Goal: Task Accomplishment & Management: Manage account settings

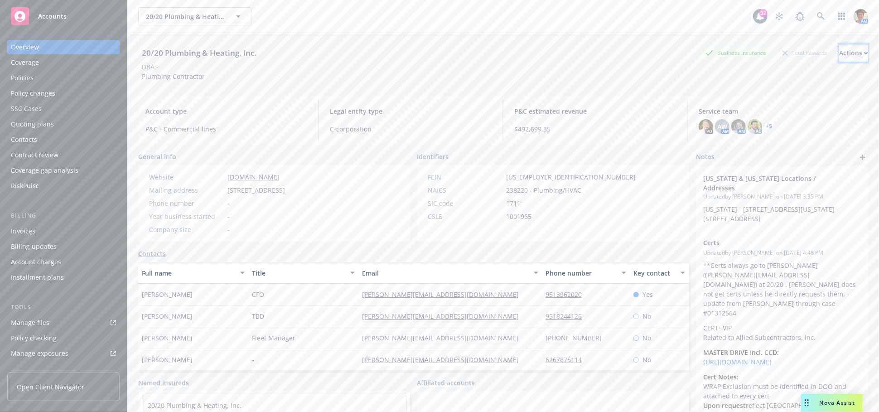
click at [842, 51] on div "Actions" at bounding box center [853, 52] width 29 height 17
click at [34, 320] on div "Manage files" at bounding box center [30, 322] width 39 height 14
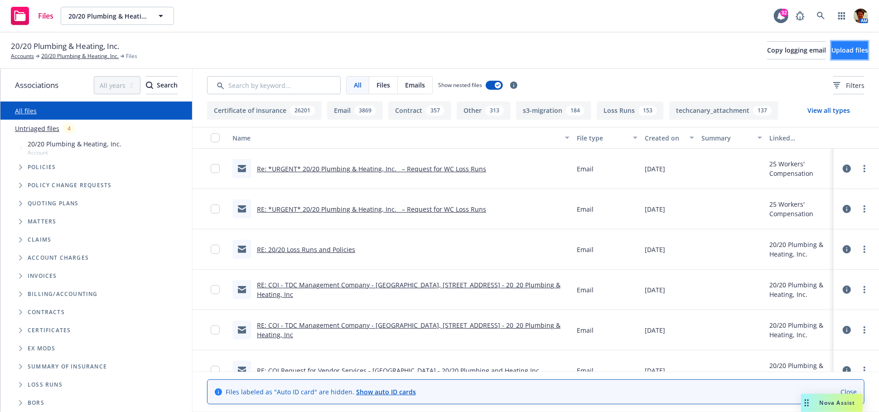
click at [836, 48] on span "Upload files" at bounding box center [849, 50] width 37 height 9
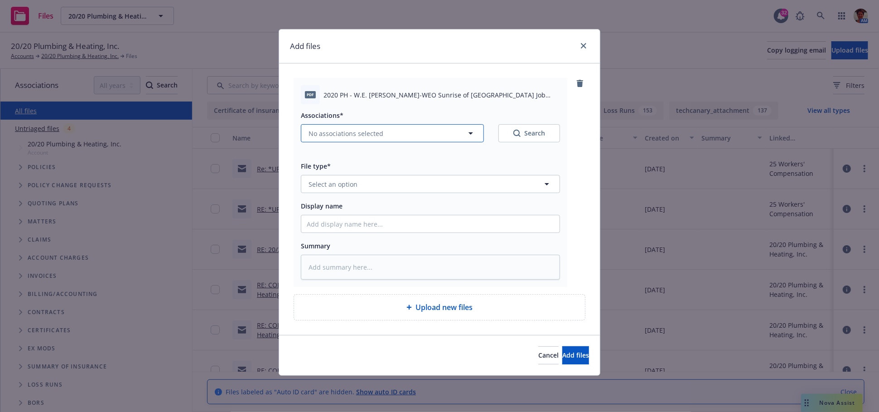
click at [377, 133] on span "No associations selected" at bounding box center [346, 134] width 75 height 10
type textarea "x"
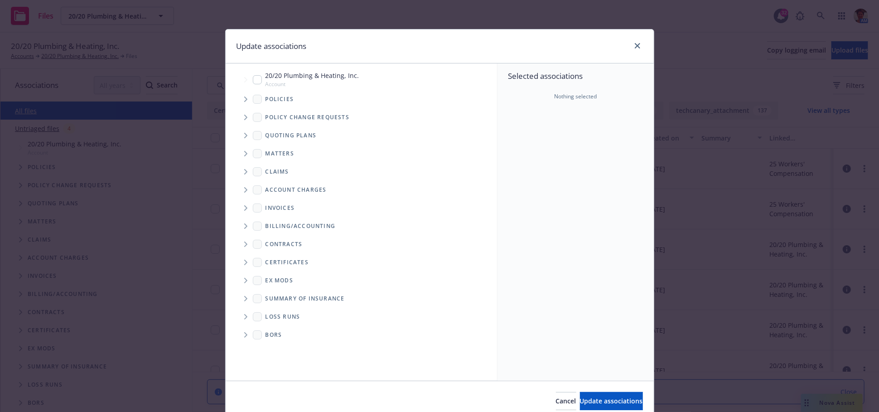
click at [254, 81] on input "Tree Example" at bounding box center [257, 79] width 9 height 9
checkbox input "true"
click at [580, 404] on span "Update associations" at bounding box center [611, 400] width 63 height 9
type textarea "x"
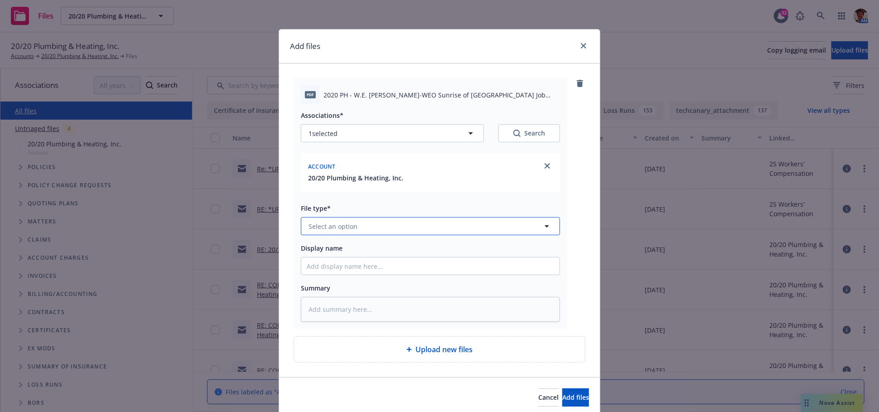
click at [363, 227] on button "Select an option" at bounding box center [430, 226] width 259 height 18
type input "contract"
click at [398, 255] on div "Contract" at bounding box center [430, 251] width 247 height 13
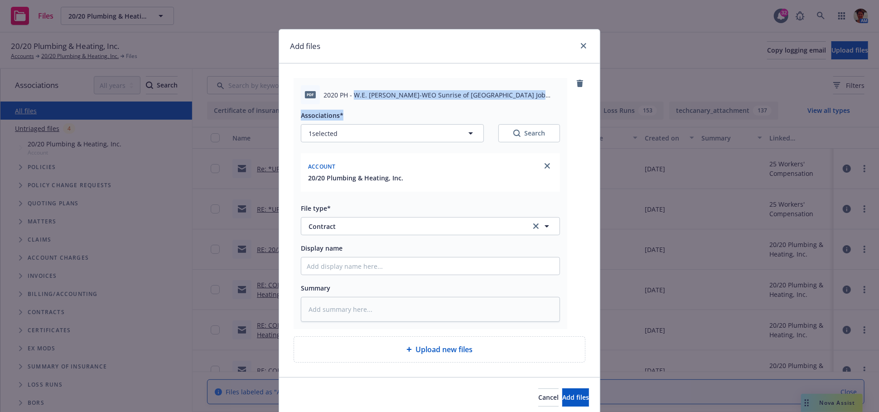
drag, startPoint x: 349, startPoint y: 94, endPoint x: 491, endPoint y: 113, distance: 143.5
click at [491, 112] on div "pdf 2020 PH - W.E. O'Neill-WEO Sunrise of Long Beach Job 0725600 - Review of In…" at bounding box center [431, 203] width 274 height 251
copy div "W.E. O'Neill-WEO Sunrise of Long Beach Job 0725600 - Review of Ins Requirements…"
click at [395, 314] on textarea at bounding box center [430, 309] width 259 height 25
paste textarea "W.E. O'Neill-WEO Sunrise of Long Beach Job 0725600 - Review of Ins Requirements…"
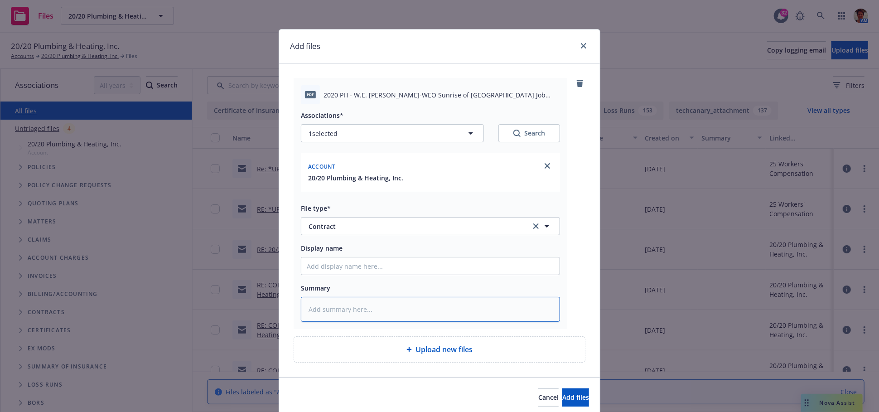
type textarea "x"
type textarea "W.E. O'Neill-WEO Sunrise of Long Beach Job 0725600 - Review of Ins Requirements…"
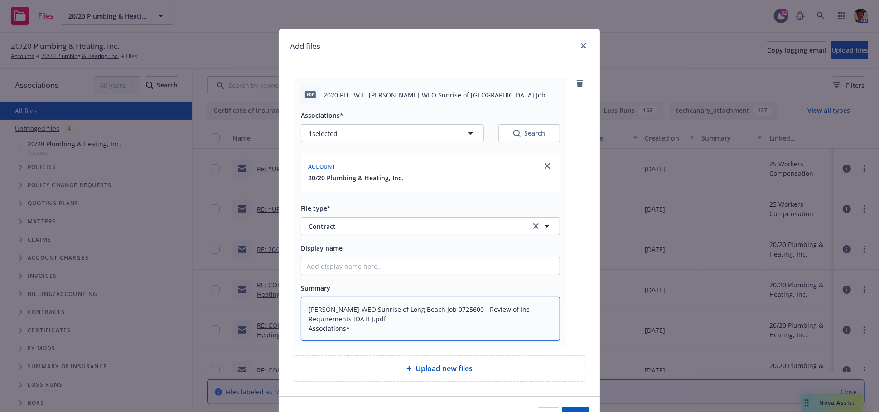
type textarea "x"
type textarea "W.E. O'Neill-WEO Sunrise of Long Beach Job 0725600 - Review of Ins Requirements…"
type textarea "x"
type textarea "W.E. O'Neill-WEO Sunrise of Long Beach Job 0725600 - Review of Ins Requirements…"
type textarea "x"
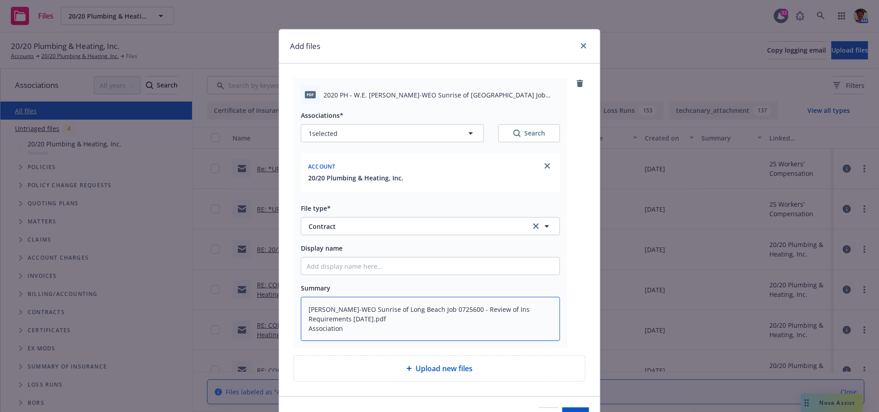
type textarea "W.E. O'Neill-WEO Sunrise of Long Beach Job 0725600 - Review of Ins Requirements…"
type textarea "x"
type textarea "W.E. O'Neill-WEO Sunrise of Long Beach Job 0725600 - Review of Ins Requirements…"
type textarea "x"
type textarea "W.E. O'Neill-WEO Sunrise of Long Beach Job 0725600 - Review of Ins Requirements…"
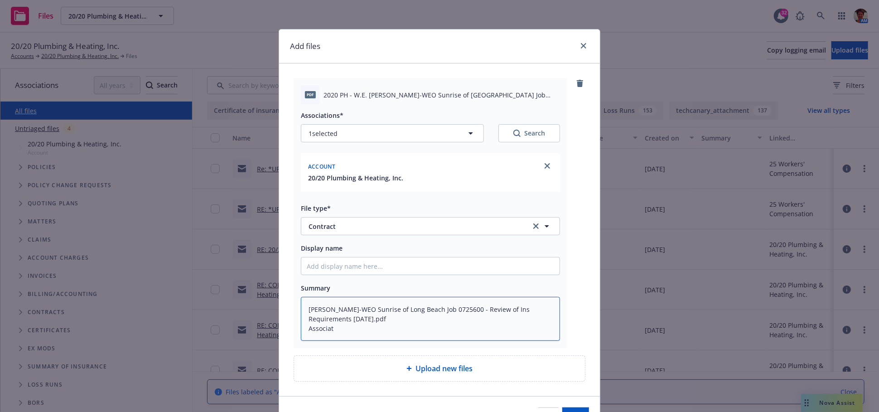
type textarea "x"
type textarea "W.E. O'Neill-WEO Sunrise of Long Beach Job 0725600 - Review of Ins Requirements…"
type textarea "x"
type textarea "W.E. O'Neill-WEO Sunrise of Long Beach Job 0725600 - Review of Ins Requirements…"
type textarea "x"
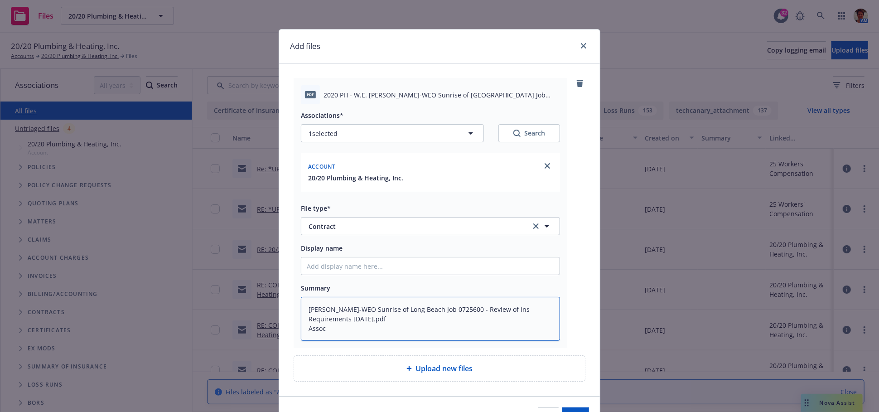
type textarea "W.E. O'Neill-WEO Sunrise of Long Beach Job 0725600 - Review of Ins Requirements…"
type textarea "x"
type textarea "W.E. O'Neill-WEO Sunrise of Long Beach Job 0725600 - Review of Ins Requirements…"
type textarea "x"
type textarea "W.E. O'Neill-WEO Sunrise of Long Beach Job 0725600 - Review of Ins Requirements…"
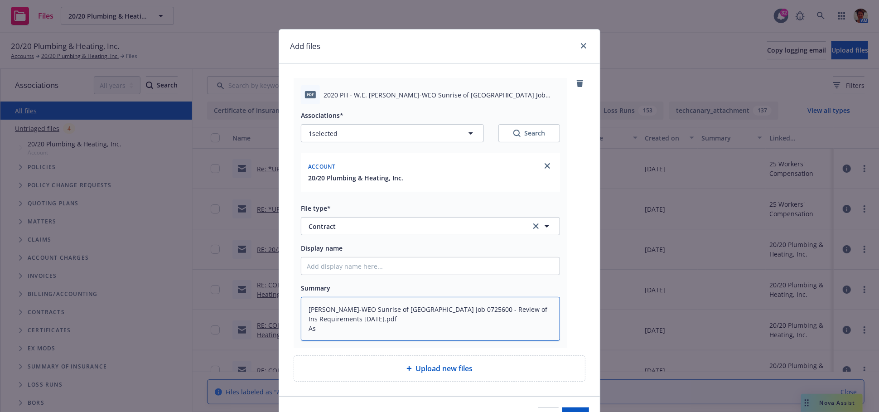
type textarea "x"
type textarea "W.E. O'Neill-WEO Sunrise of Long Beach Job 0725600 - Review of Ins Requirements…"
type textarea "x"
type textarea "[PERSON_NAME]-WEO Sunrise of [GEOGRAPHIC_DATA] Job 0725600 - Review of Ins Requ…"
type textarea "x"
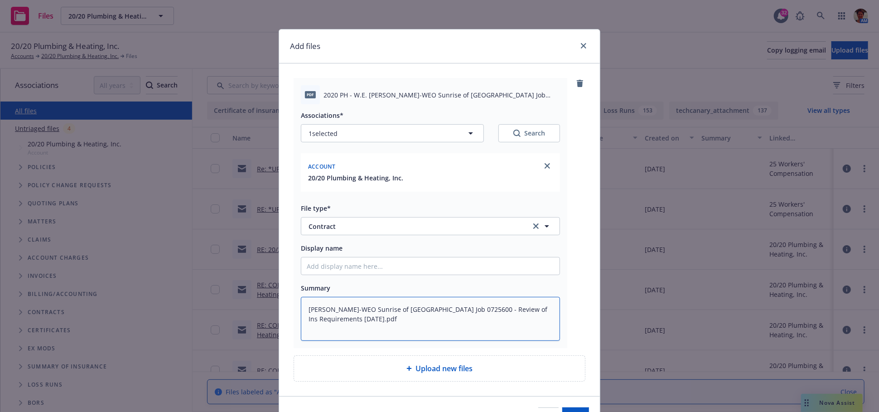
type textarea "[PERSON_NAME]-WEO Sunrise of [GEOGRAPHIC_DATA] Job 0725600 - Review of Ins Requ…"
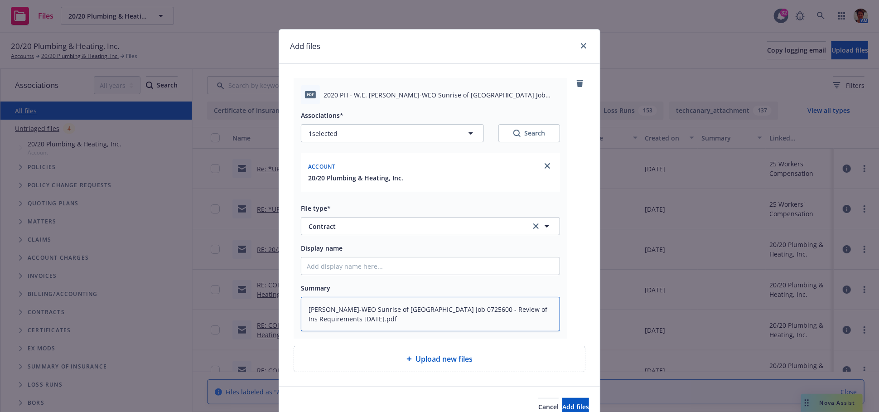
type textarea "x"
type textarea "W.E. O'Neill-WEO Sunrise of Long Beach Job 0725600 - Review of Ins Requirements…"
type textarea "x"
type textarea "W.E. O'Neill-WEO Sunrise of Long Beach Job 0725600 - Review of Ins Requirements…"
type textarea "x"
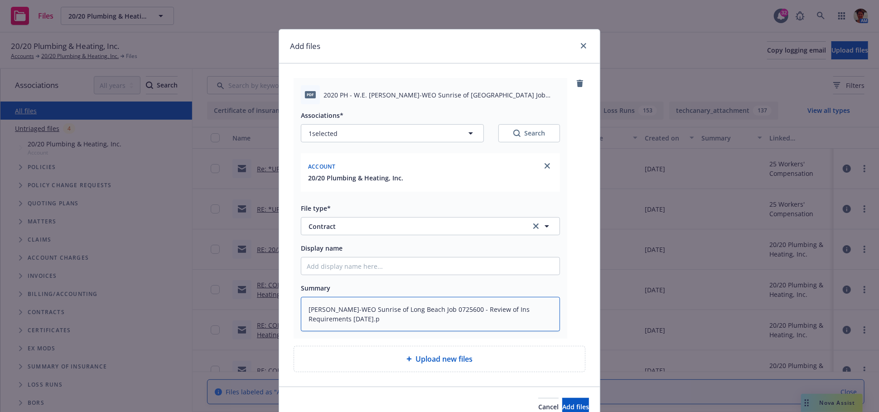
type textarea "W.E. O'Neill-WEO Sunrise of Long Beach Job 0725600 - Review of Ins Requirements…"
type textarea "x"
click at [399, 309] on textarea "[PERSON_NAME]-WEO Sunrise of [GEOGRAPHIC_DATA] Job 0725600 - Review of Ins Requ…" at bounding box center [430, 314] width 259 height 34
type textarea "[PERSON_NAME]-WEO Sunrise of [GEOGRAPHIC_DATA] Job 0725600 - Review of Ins Requ…"
click at [409, 272] on input "Display name" at bounding box center [430, 265] width 258 height 17
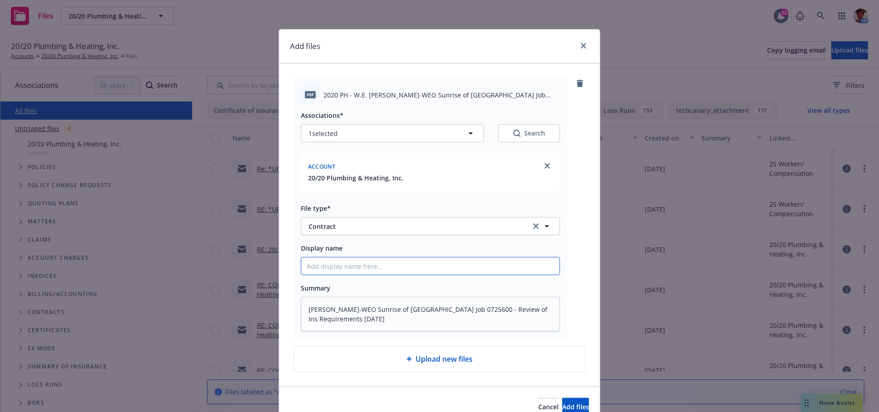
paste input "W.E. O'Neill-WEO Sunrise of Long Beach Job 0725600 - Review of Ins Requirements…"
type textarea "x"
type input "W.E. O'Neill-WEO Sunrise of Long Beach Job 0725600 - Review of Ins Requirements…"
type textarea "x"
type input "W.E. O'Neill-WEO Sunrise of Long Beach Job 0725600 - Review of Ins Requirements…"
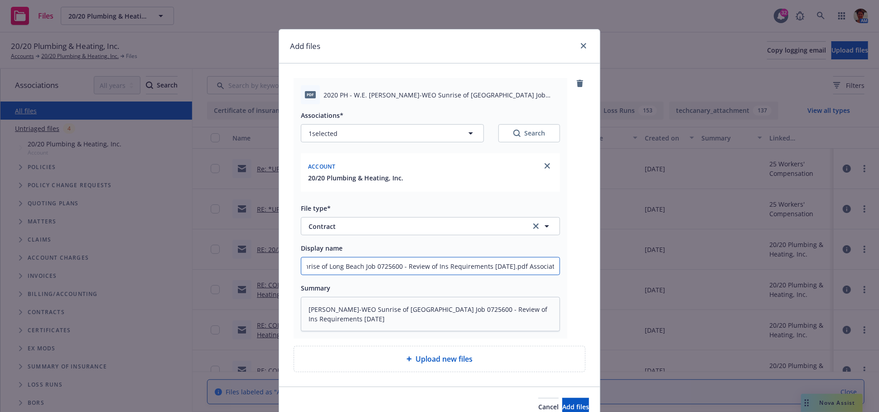
type textarea "x"
type input "W.E. O'Neill-WEO Sunrise of Long Beach Job 0725600 - Review of Ins Requirements…"
type textarea "x"
type input "W.E. O'Neill-WEO Sunrise of Long Beach Job 0725600 - Review of Ins Requirements…"
type textarea "x"
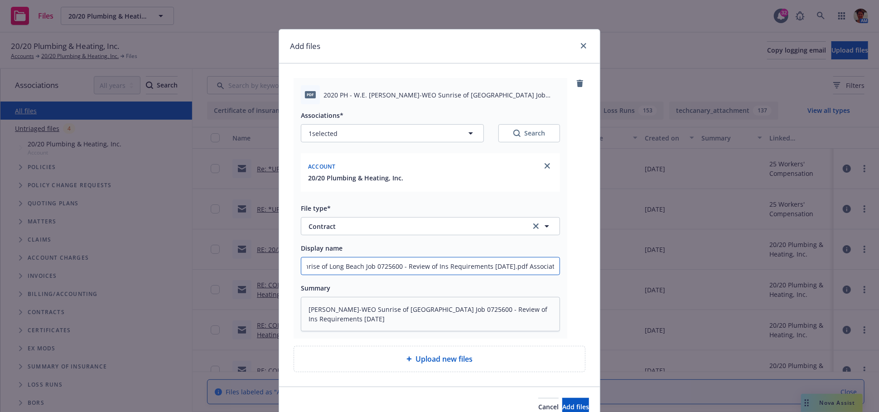
type input "W.E. O'Neill-WEO Sunrise of Long Beach Job 0725600 - Review of Ins Requirements…"
type textarea "x"
type input "W.E. O'Neill-WEO Sunrise of Long Beach Job 0725600 - Review of Ins Requirements…"
type textarea "x"
type input "W.E. O'Neill-WEO Sunrise of Long Beach Job 0725600 - Review of Ins Requirements…"
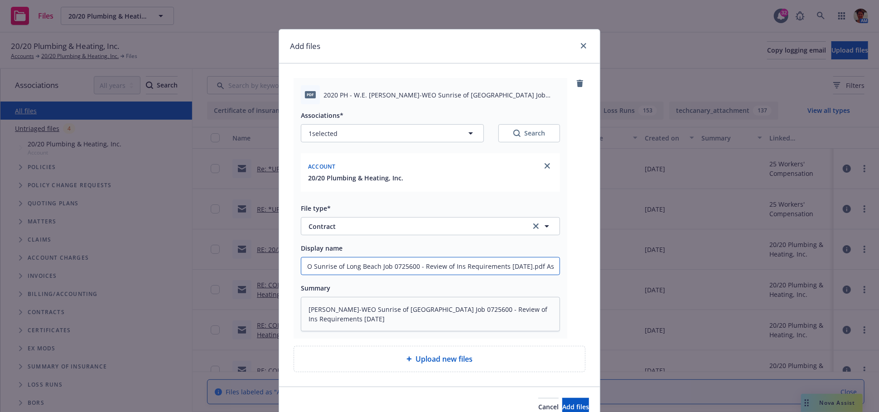
type textarea "x"
type input "W.E. O'Neill-WEO Sunrise of Long Beach Job 0725600 - Review of Ins Requirements…"
type textarea "x"
type input "W.E. O'Neill-WEO Sunrise of Long Beach Job 0725600 - Review of Ins Requirements…"
type textarea "x"
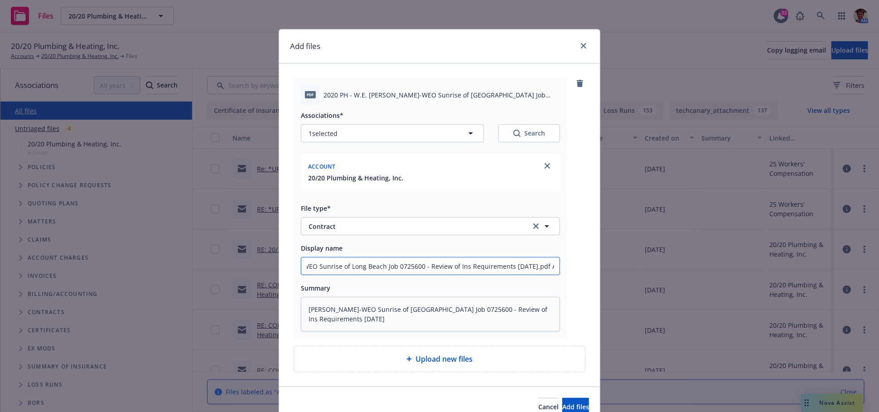
type input "W.E. O'Neill-WEO Sunrise of Long Beach Job 0725600 - Review of Ins Requirements…"
type textarea "x"
type input "W.E. O'Neill-WEO Sunrise of Long Beach Job 0725600 - Review of Ins Requirements…"
type textarea "x"
type input "W.E. O'Neill-WEO Sunrise of Long Beach Job 0725600 - Review of Ins Requirements…"
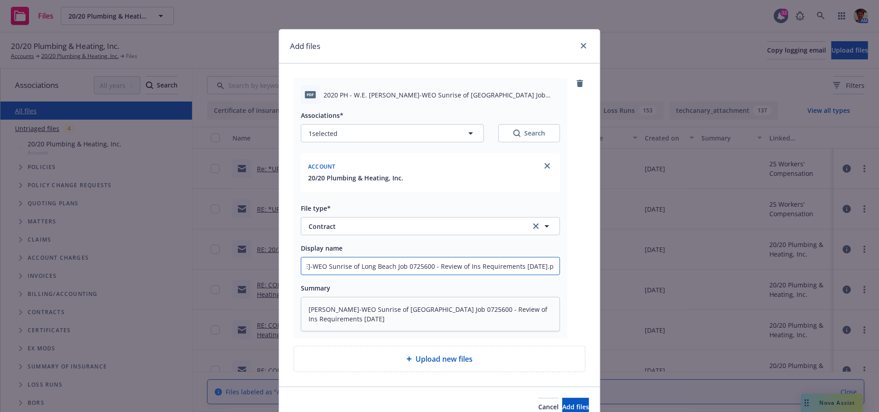
type textarea "x"
type input "[PERSON_NAME]-WEO Sunrise of [GEOGRAPHIC_DATA] Job 0725600 - Review of Ins Requ…"
type textarea "x"
type input "[PERSON_NAME]-WEO Sunrise of [GEOGRAPHIC_DATA] Job 0725600 - Review of Ins Requ…"
type textarea "x"
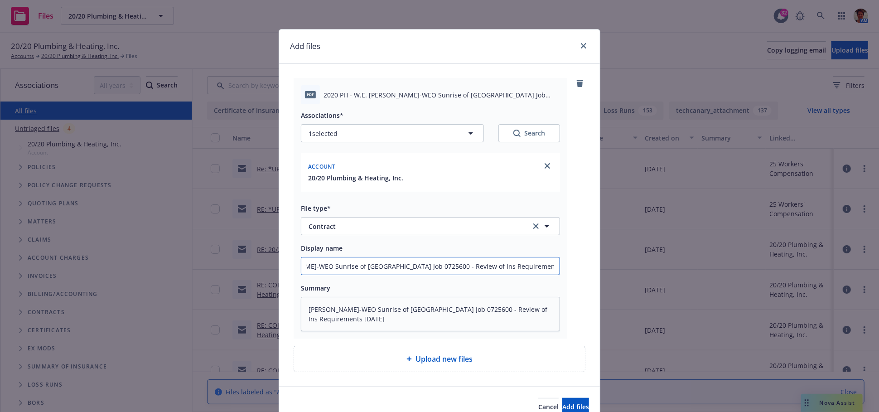
type input "W.E. O'Neill-WEO Sunrise of Long Beach Job 0725600 - Review of Ins Requirements…"
type textarea "x"
type input "W.E. O'Neill-WEO Sunrise of Long Beach Job 0725600 - Review of Ins Requirements…"
type textarea "x"
type input "W.E. O'Neill-WEO Sunrise of Long Beach Job 0725600 - Review of Ins Requirements…"
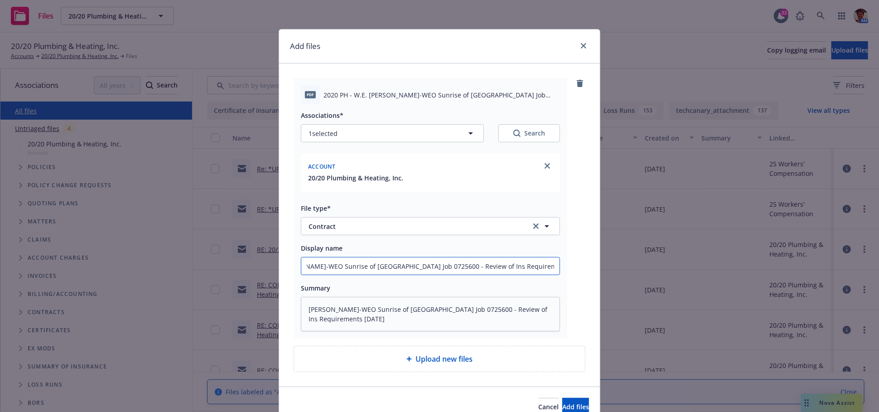
type textarea "x"
type input "[PERSON_NAME]-WEO Sunrise of [GEOGRAPHIC_DATA] Job 0725600 - Review of Ins Requ…"
click at [564, 407] on span "Add files" at bounding box center [575, 406] width 27 height 9
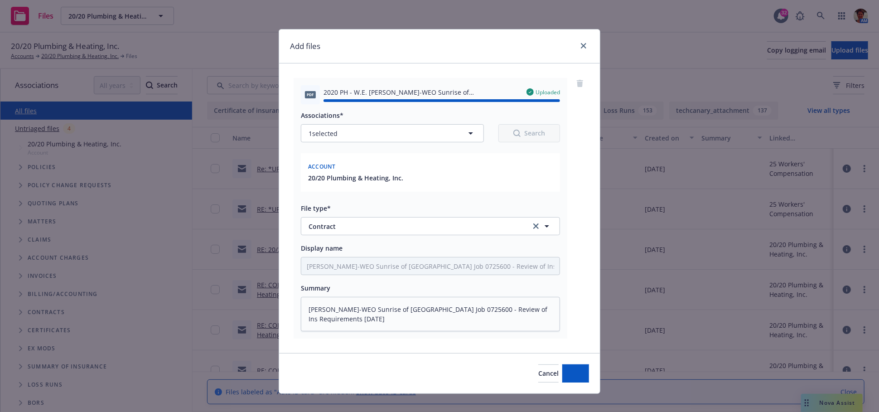
type textarea "x"
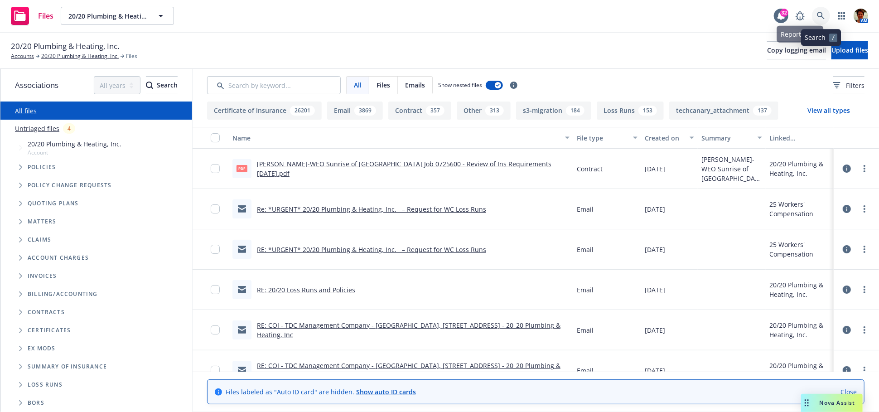
drag, startPoint x: 0, startPoint y: 0, endPoint x: 818, endPoint y: 18, distance: 818.0
click at [818, 18] on icon at bounding box center [821, 16] width 8 height 8
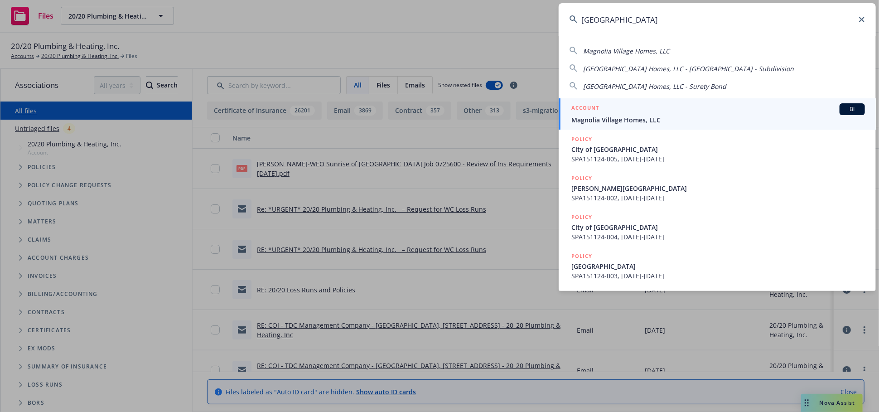
type input "[GEOGRAPHIC_DATA]"
click at [598, 117] on span "Magnolia Village Homes, LLC" at bounding box center [718, 120] width 294 height 10
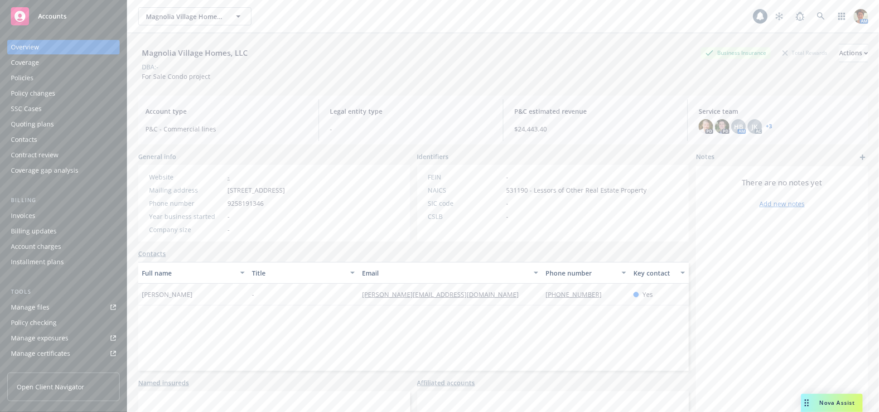
click at [46, 127] on div "Quoting plans" at bounding box center [32, 124] width 43 height 14
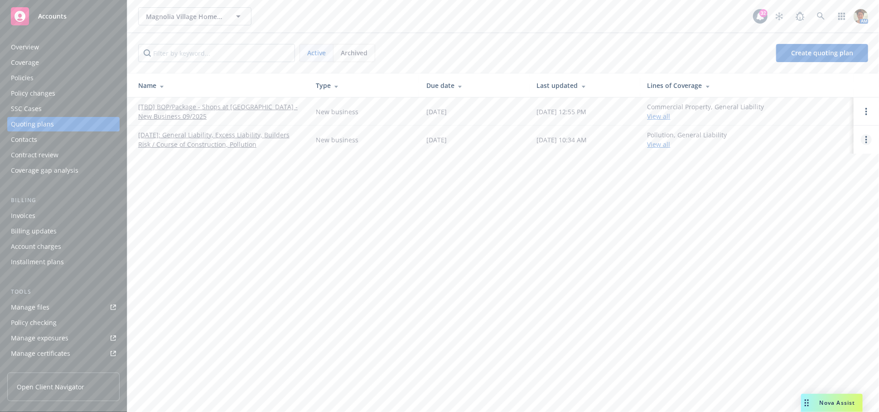
click at [866, 140] on icon "Open options" at bounding box center [866, 139] width 2 height 7
click at [829, 80] on span "Copy logging email" at bounding box center [819, 78] width 79 height 9
click at [35, 44] on div "Overview" at bounding box center [25, 47] width 28 height 14
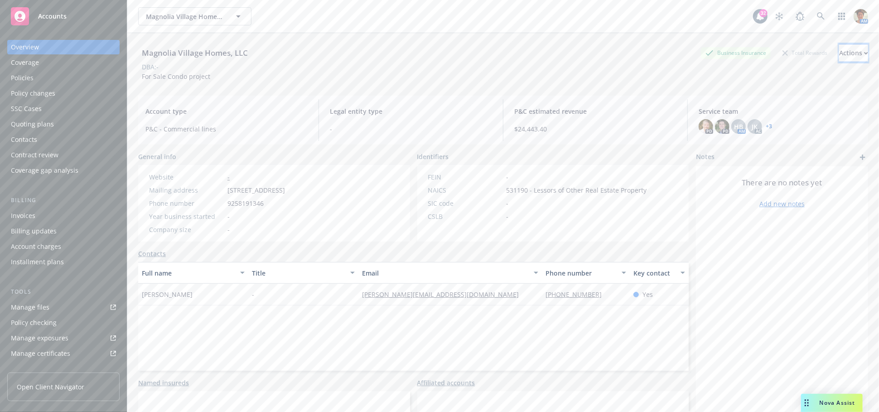
click at [839, 52] on div "Actions" at bounding box center [853, 52] width 29 height 17
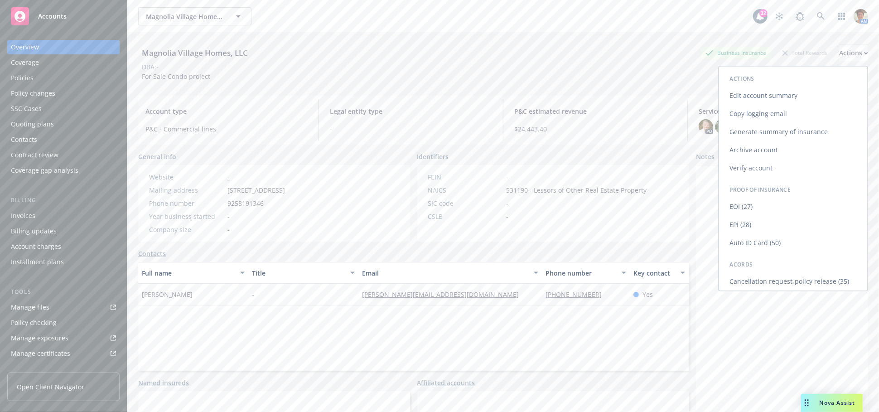
click at [758, 111] on link "Copy logging email" at bounding box center [793, 114] width 149 height 18
